Goal: Task Accomplishment & Management: Use online tool/utility

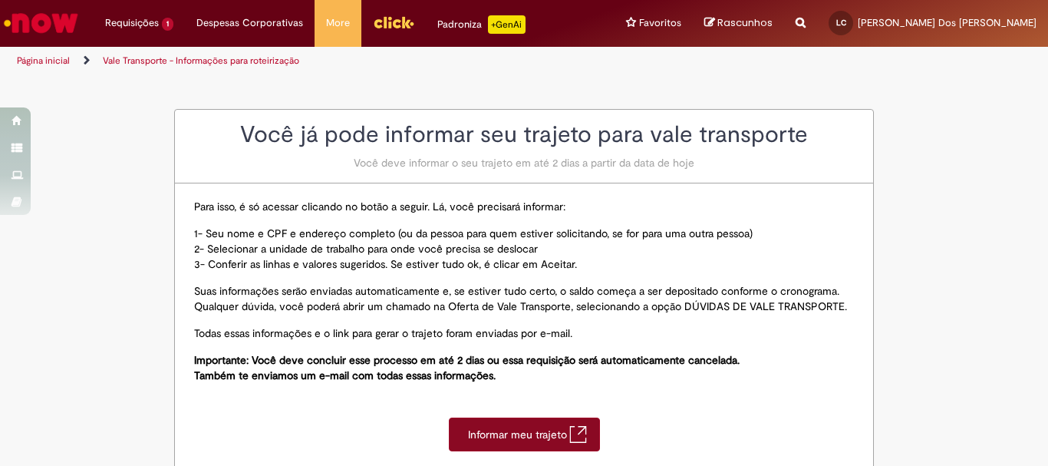
click at [544, 431] on span "Informar meu trajeto" at bounding box center [518, 433] width 101 height 15
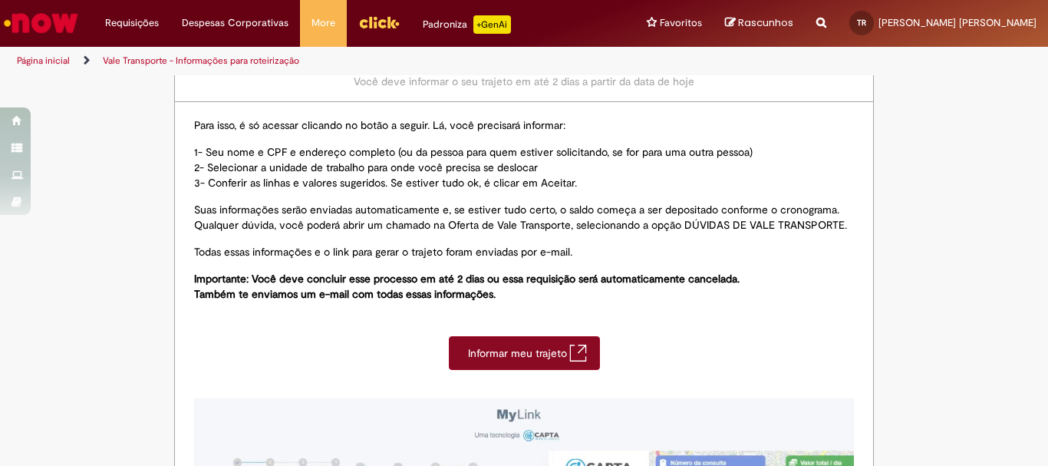
scroll to position [311, 0]
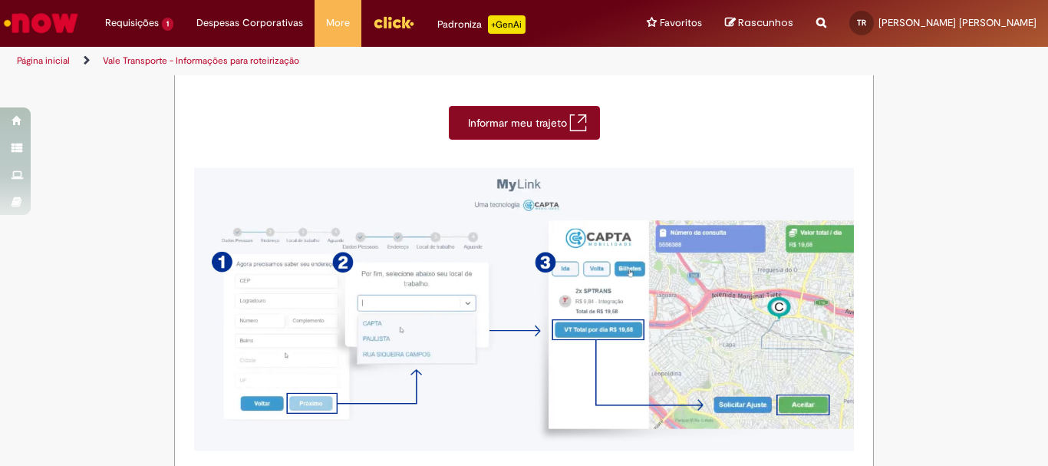
click at [515, 123] on span "Informar meu trajeto" at bounding box center [518, 122] width 101 height 15
